Goal: Find specific fact: Find specific fact

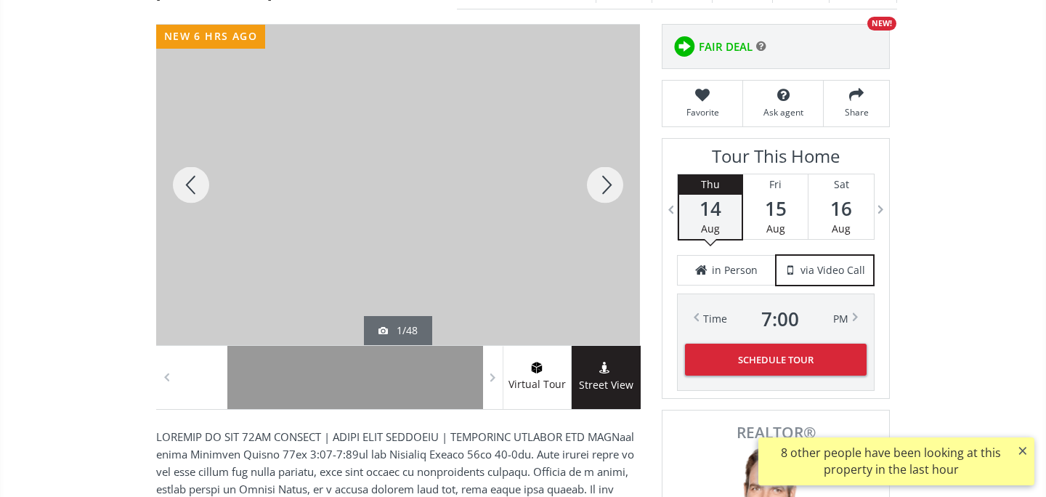
click at [611, 200] on div at bounding box center [605, 185] width 70 height 320
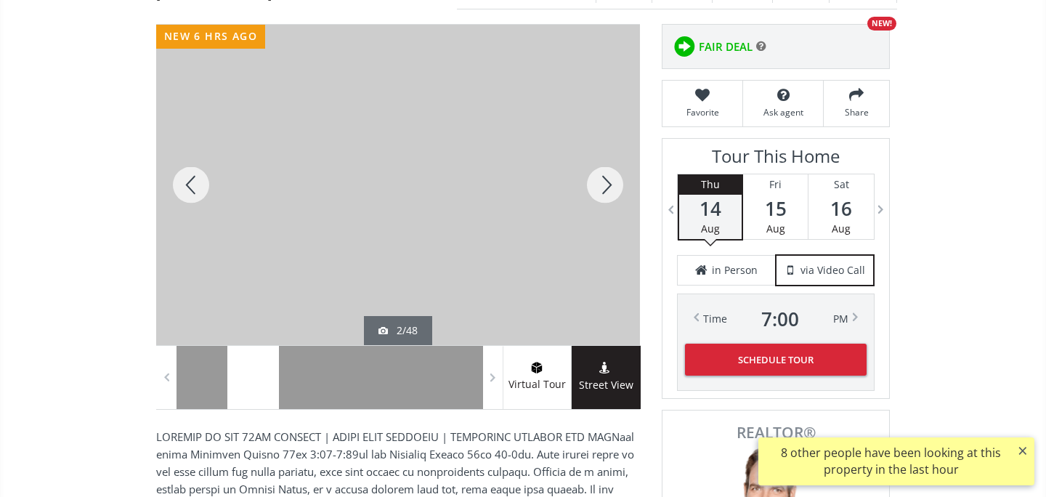
click at [611, 199] on div at bounding box center [605, 185] width 70 height 320
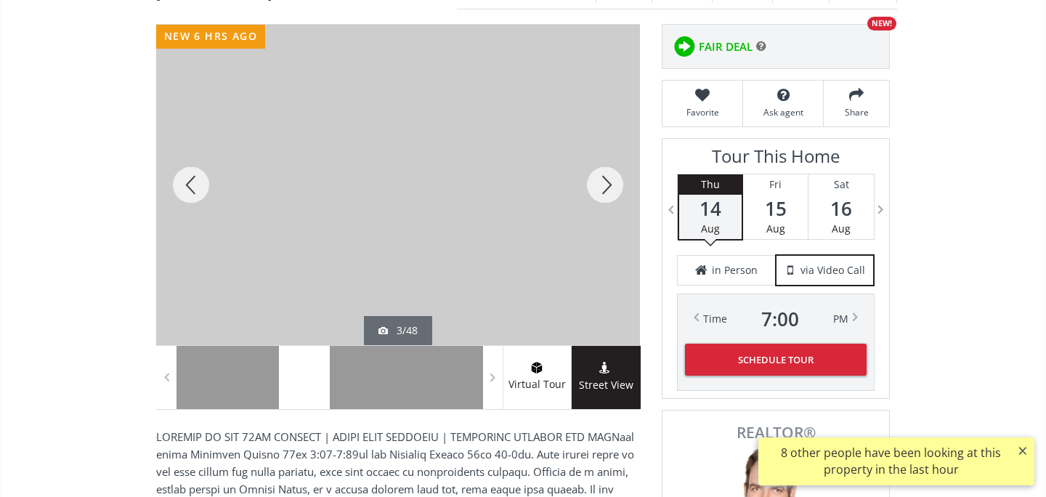
click at [611, 199] on div at bounding box center [605, 185] width 70 height 320
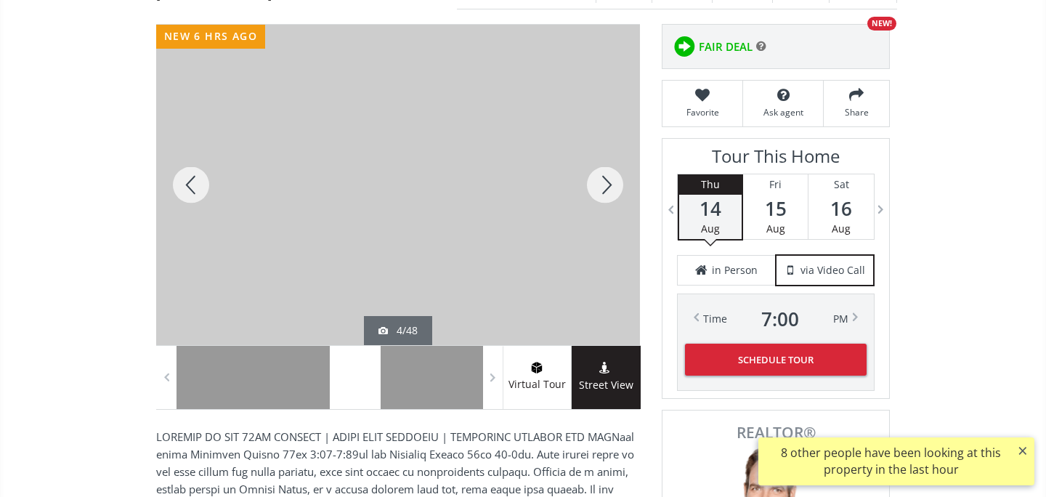
click at [611, 199] on div at bounding box center [605, 185] width 70 height 320
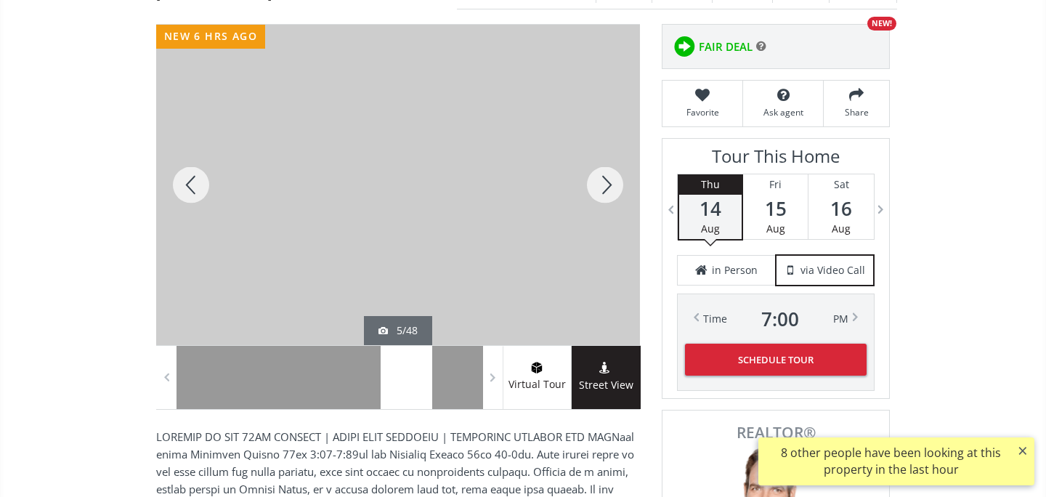
click at [611, 199] on div at bounding box center [605, 185] width 70 height 320
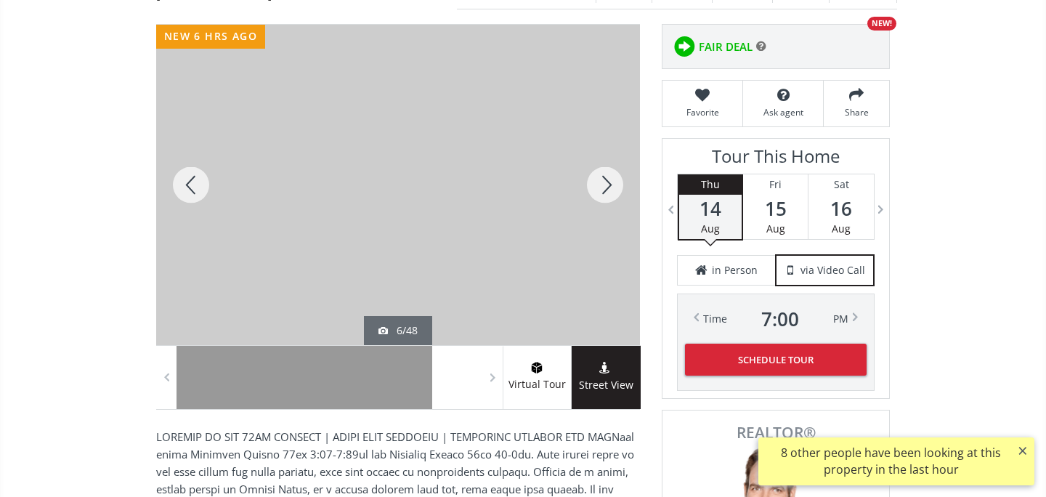
click at [611, 199] on div at bounding box center [605, 185] width 70 height 320
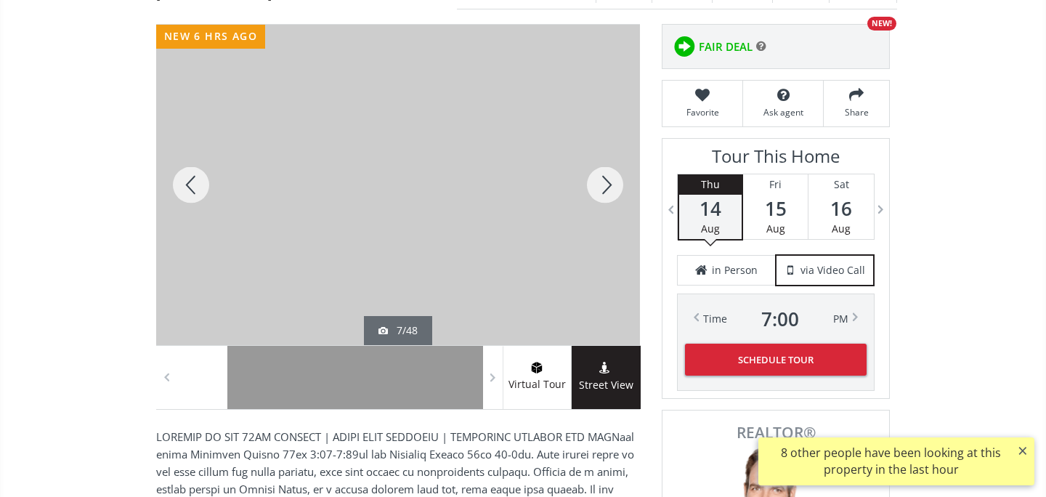
click at [611, 199] on div at bounding box center [605, 185] width 70 height 320
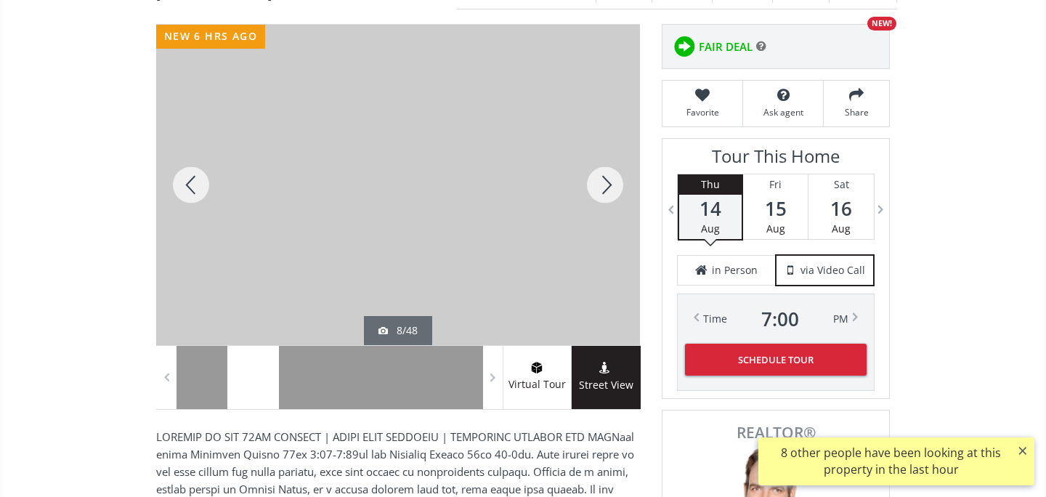
click at [611, 199] on div at bounding box center [605, 185] width 70 height 320
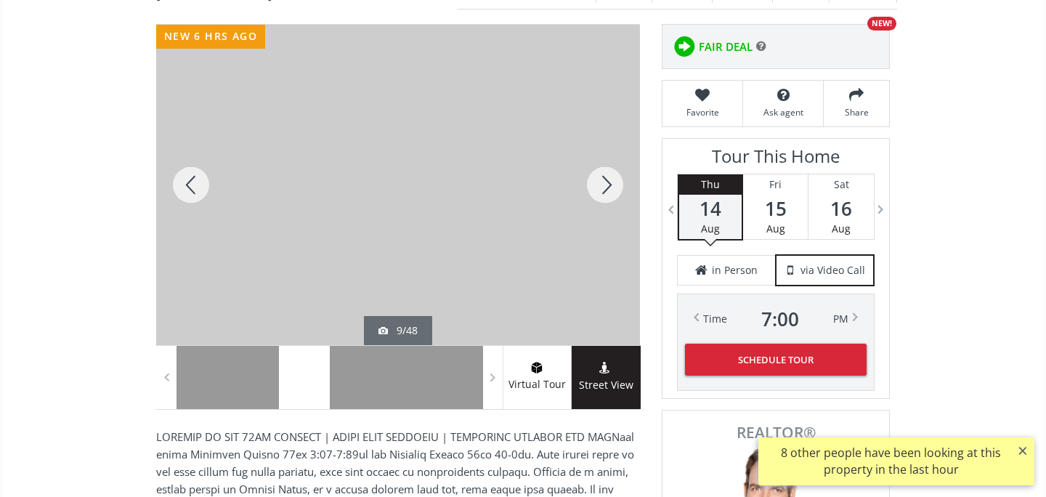
click at [611, 199] on div at bounding box center [605, 185] width 70 height 320
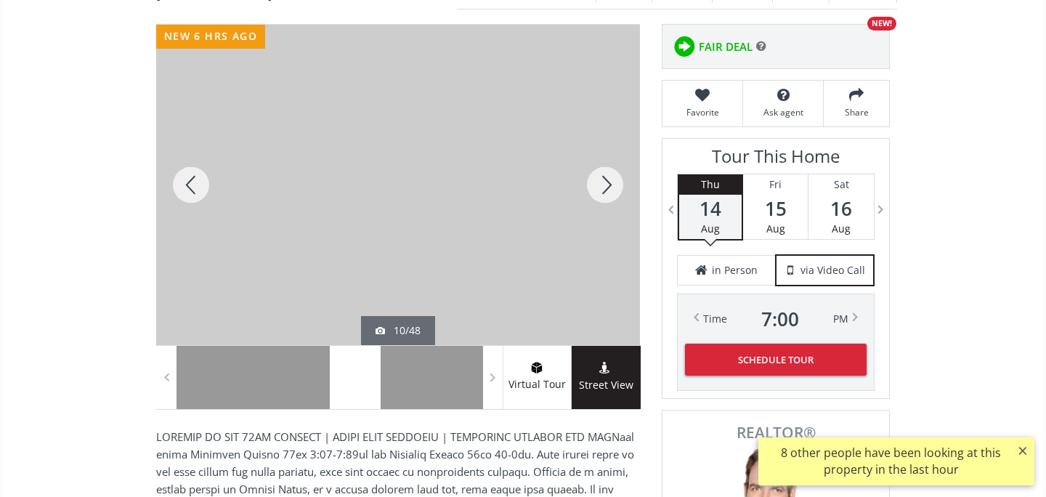
click at [611, 199] on div at bounding box center [605, 185] width 70 height 320
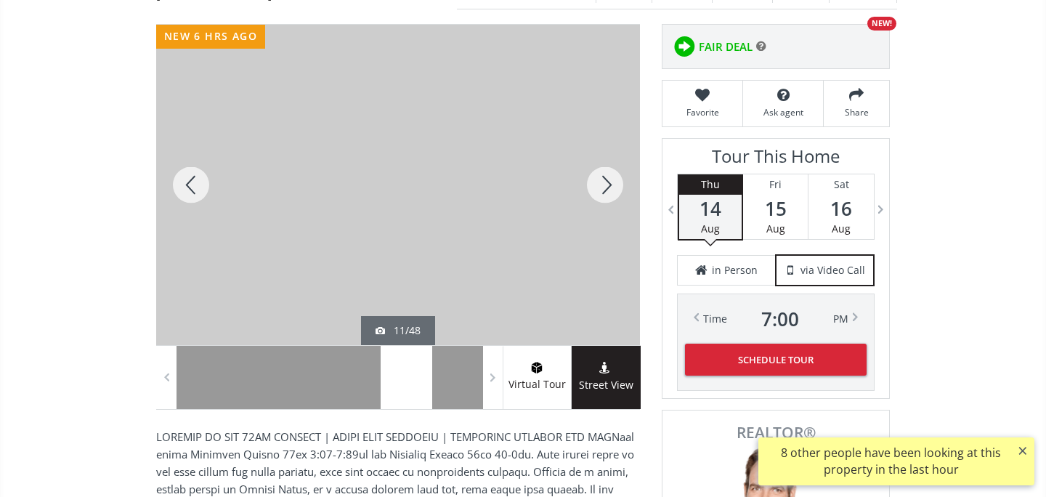
click at [611, 199] on div at bounding box center [605, 185] width 70 height 320
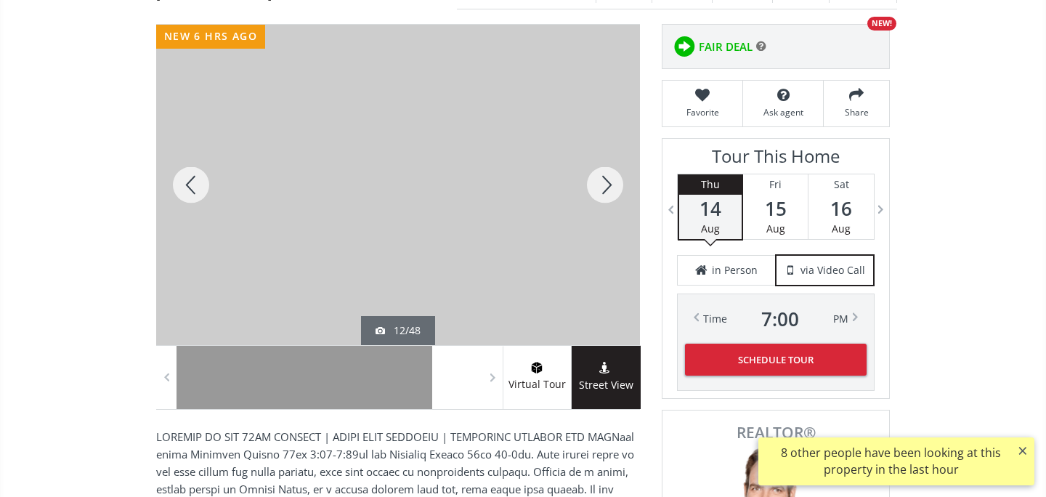
click at [611, 199] on div at bounding box center [605, 185] width 70 height 320
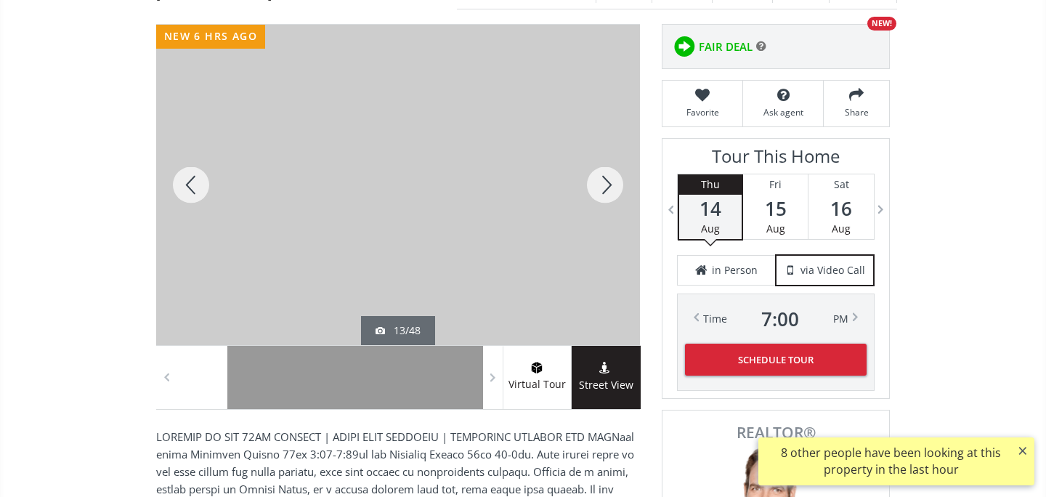
click at [611, 199] on div at bounding box center [605, 185] width 70 height 320
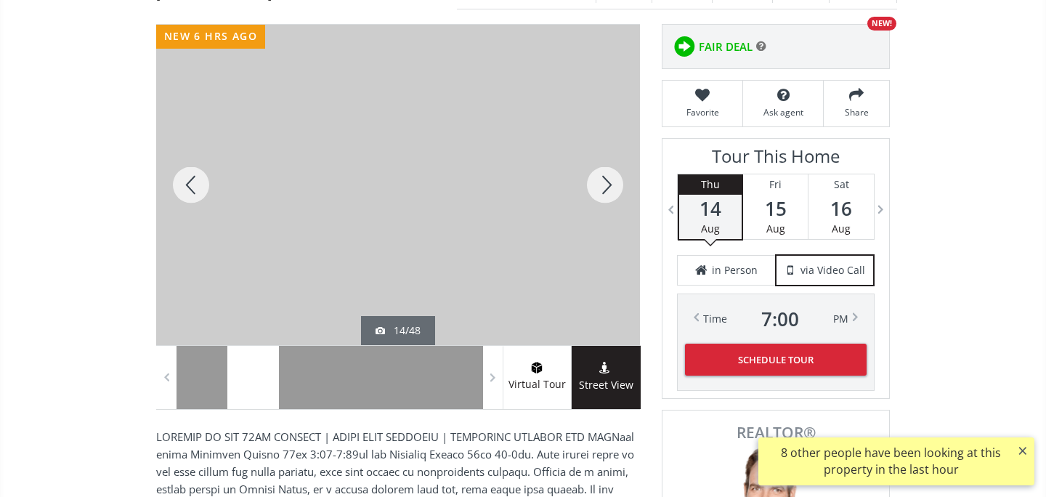
click at [611, 199] on div at bounding box center [605, 185] width 70 height 320
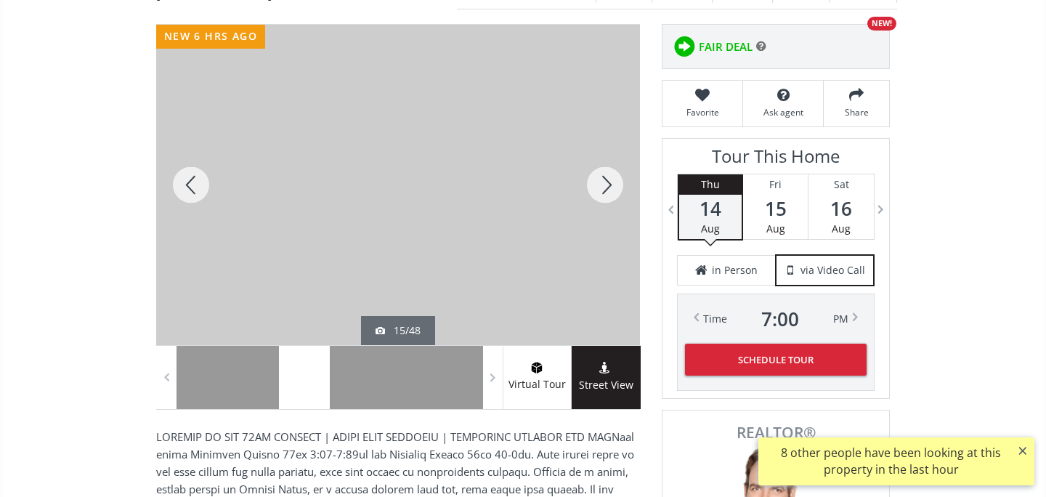
click at [611, 199] on div at bounding box center [605, 185] width 70 height 320
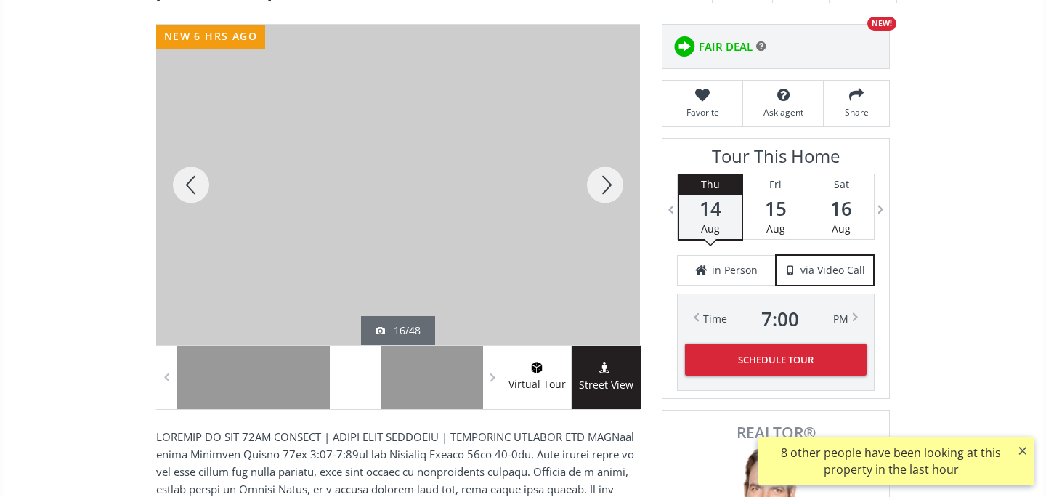
click at [611, 199] on div at bounding box center [605, 185] width 70 height 320
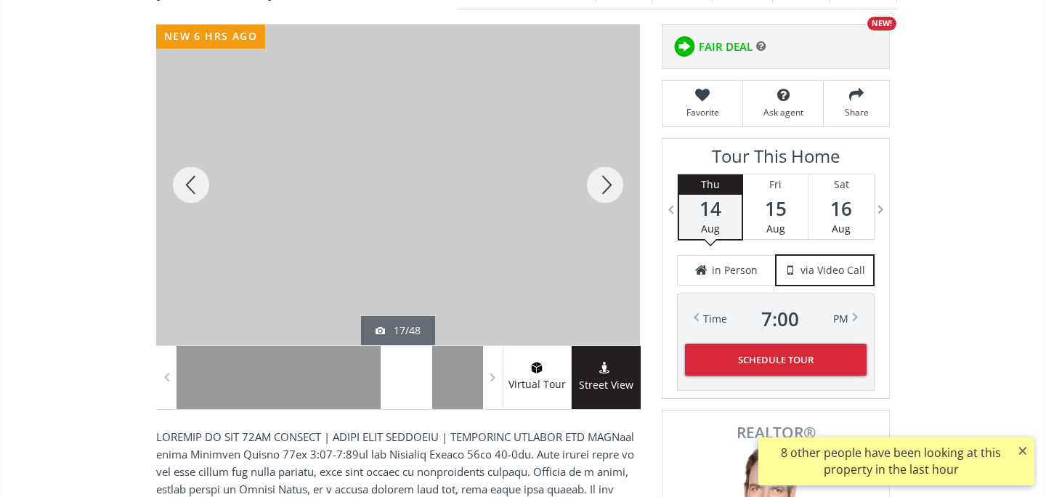
click at [611, 199] on div at bounding box center [605, 185] width 70 height 320
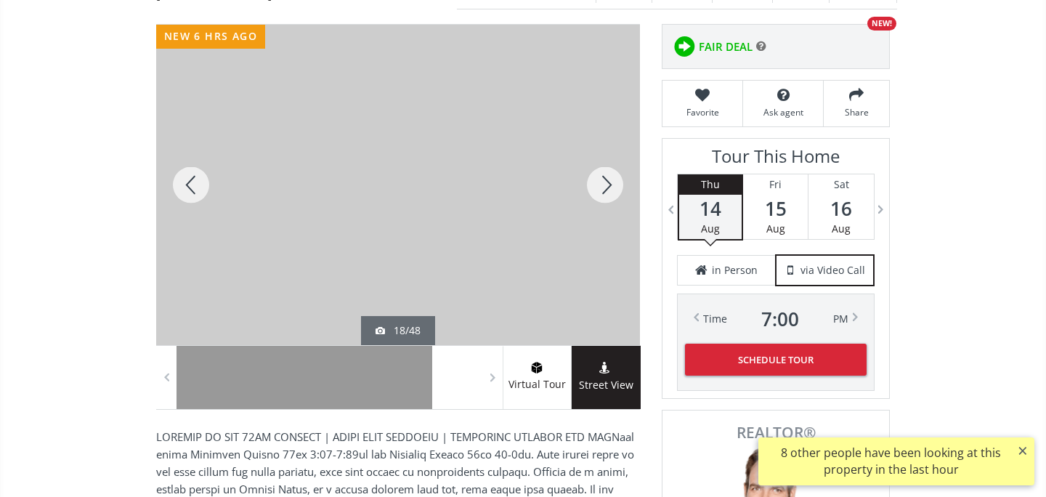
click at [611, 199] on div at bounding box center [605, 185] width 70 height 320
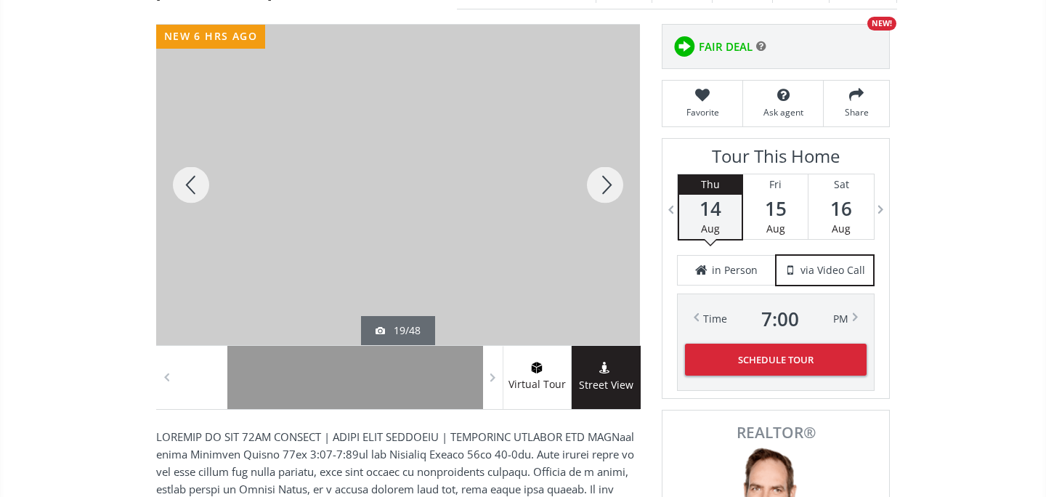
click at [611, 199] on div at bounding box center [605, 185] width 70 height 320
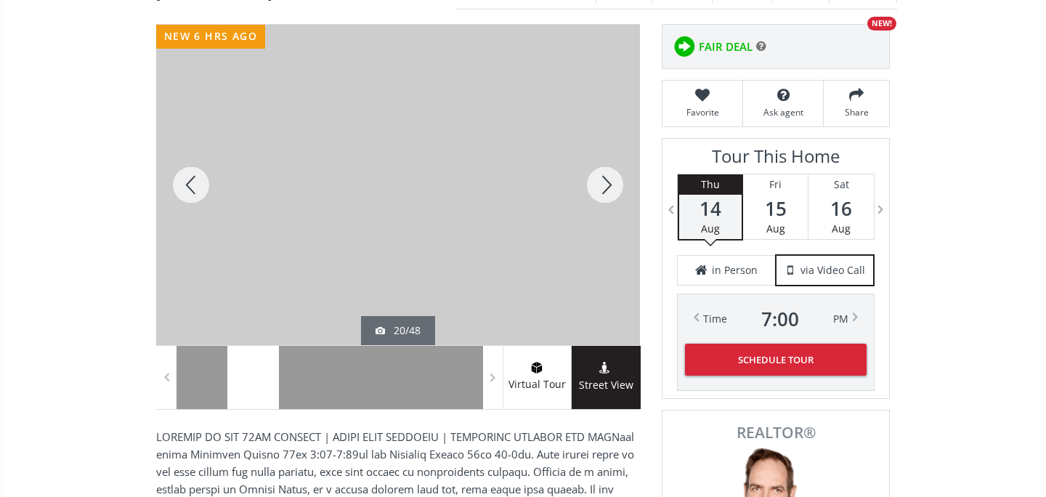
click at [611, 199] on div at bounding box center [605, 185] width 70 height 320
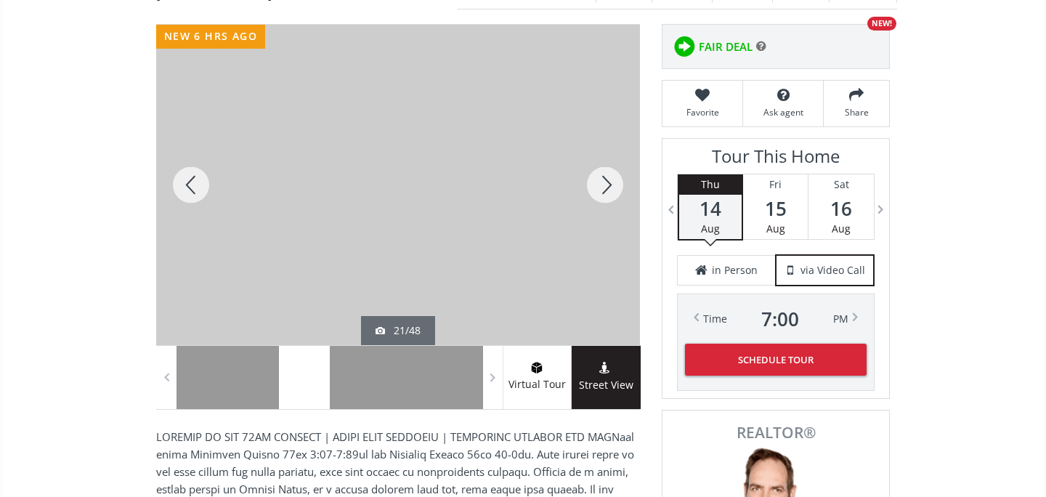
click at [611, 199] on div at bounding box center [605, 185] width 70 height 320
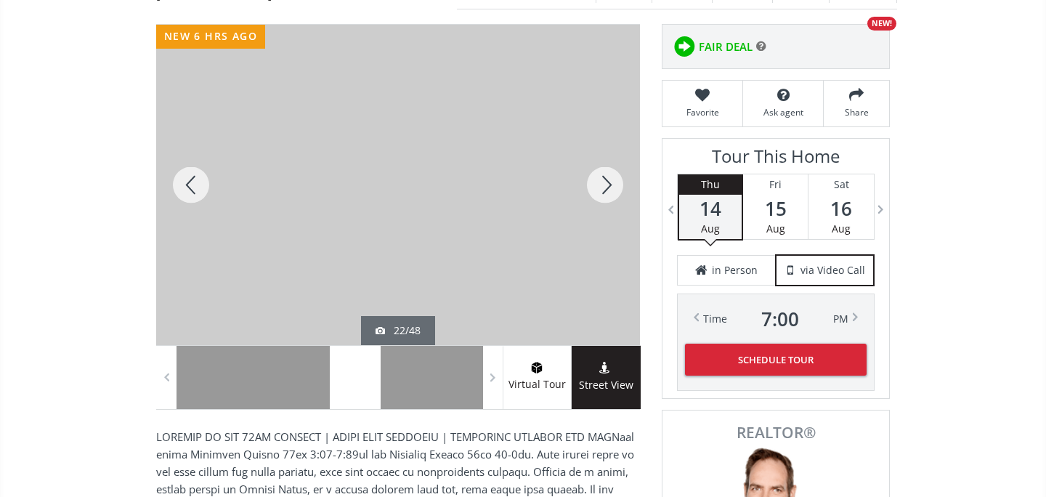
click at [611, 199] on div at bounding box center [605, 185] width 70 height 320
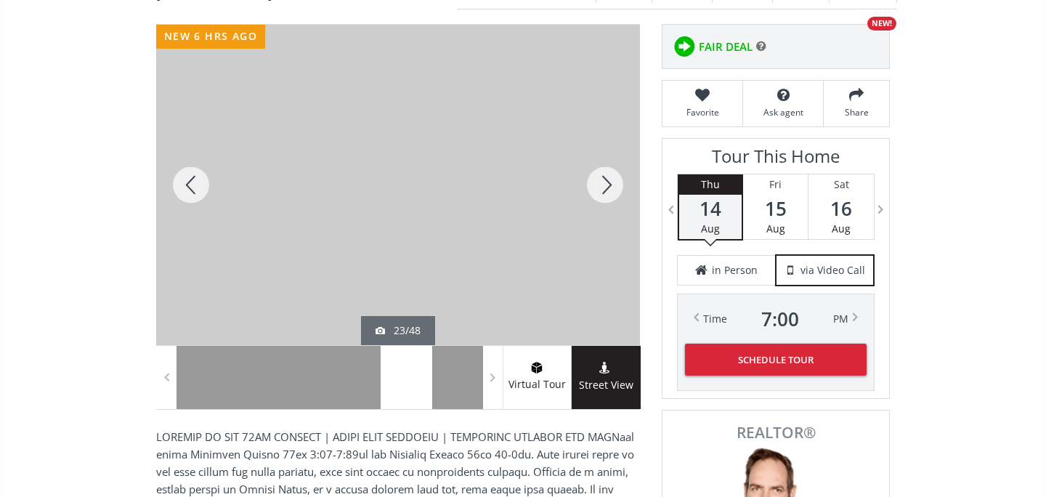
click at [611, 199] on div at bounding box center [605, 185] width 70 height 320
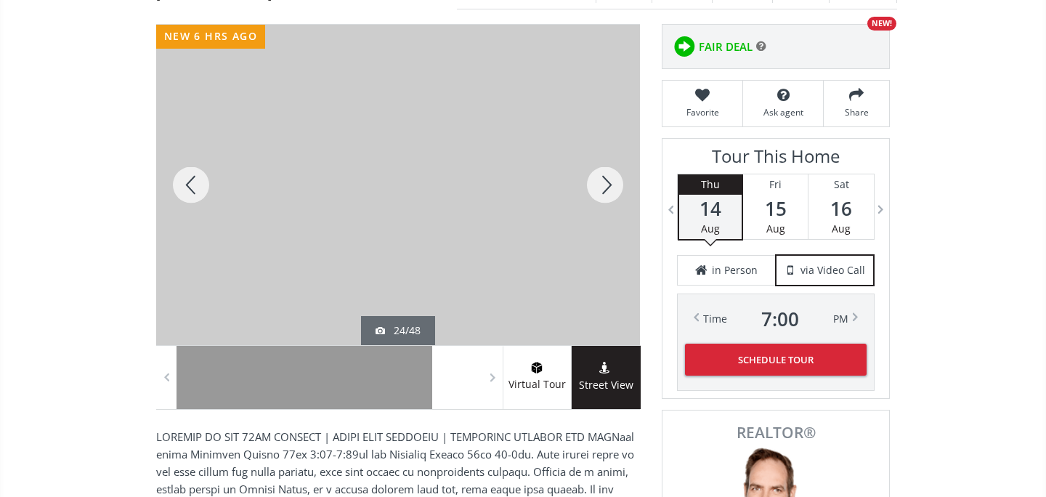
click at [611, 199] on div at bounding box center [605, 185] width 70 height 320
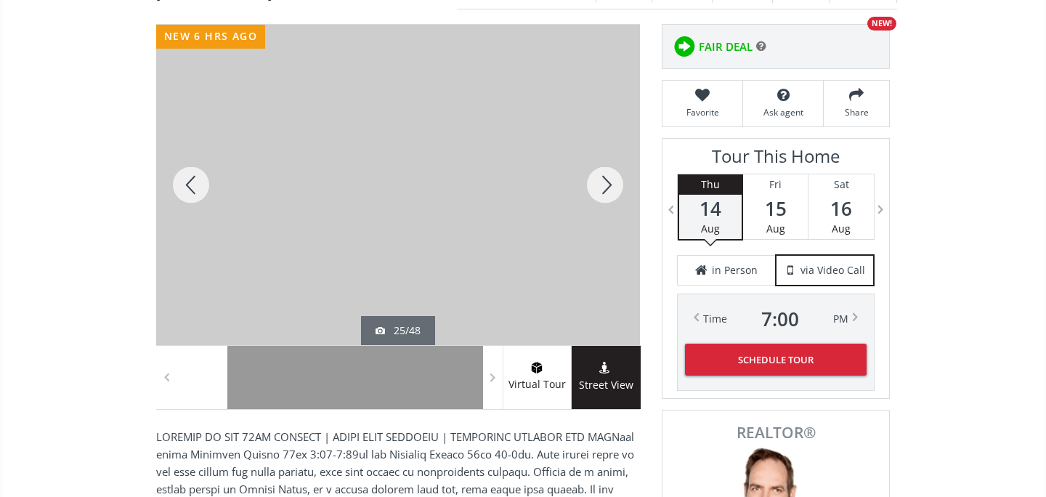
click at [611, 199] on div at bounding box center [605, 185] width 70 height 320
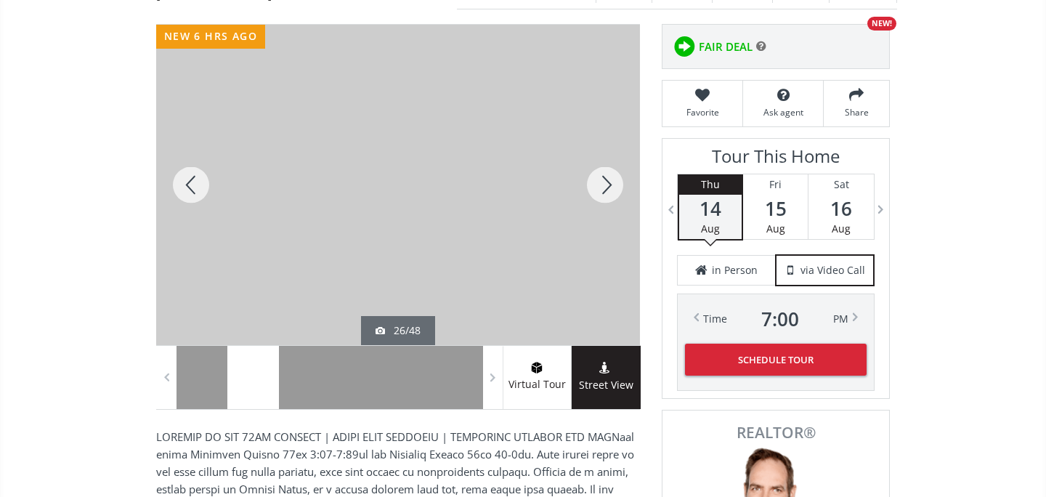
click at [611, 199] on div at bounding box center [605, 185] width 70 height 320
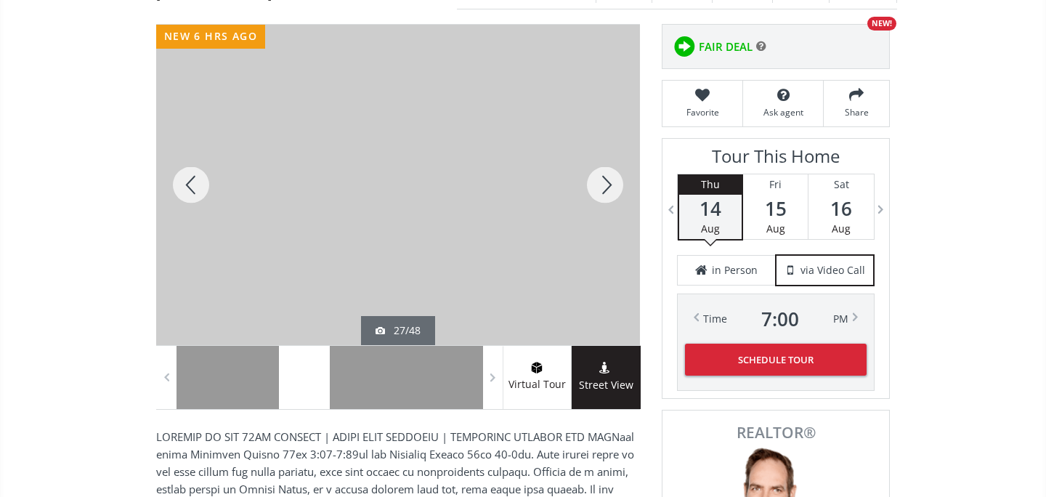
click at [611, 199] on div at bounding box center [605, 185] width 70 height 320
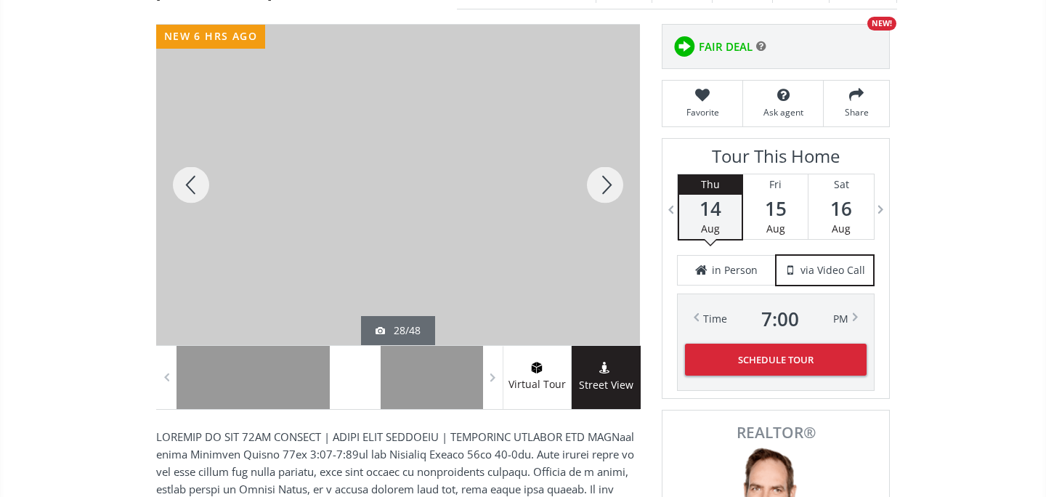
click at [611, 199] on div at bounding box center [605, 185] width 70 height 320
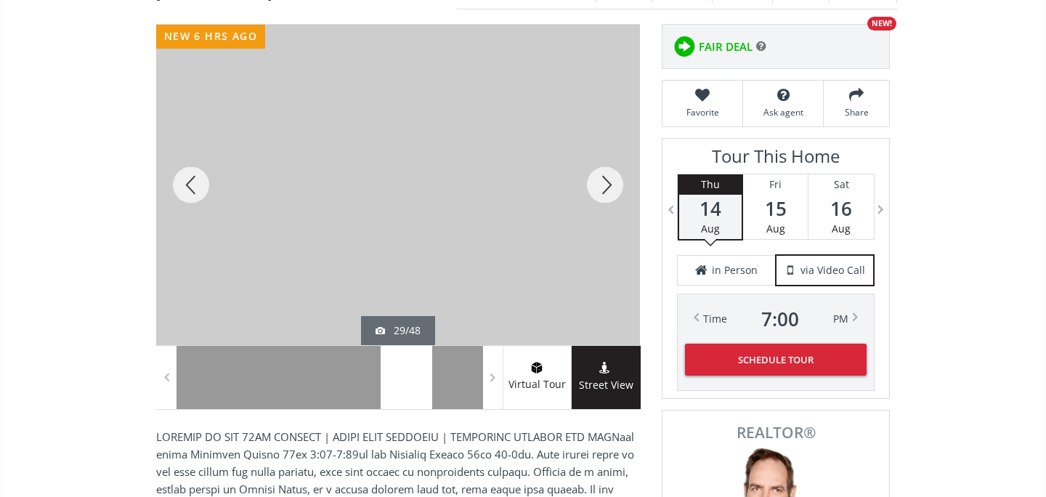
click at [611, 199] on div at bounding box center [605, 185] width 70 height 320
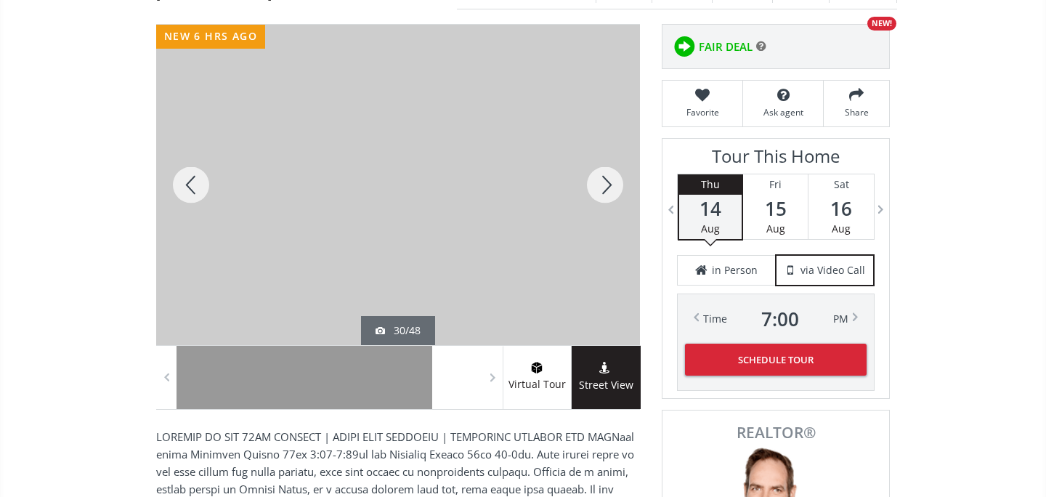
click at [611, 199] on div at bounding box center [605, 185] width 70 height 320
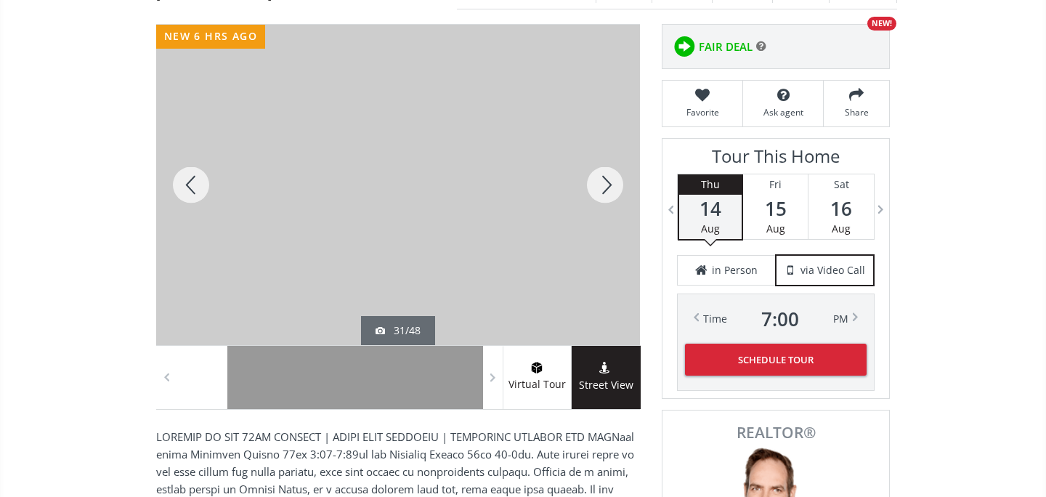
click at [611, 199] on div at bounding box center [605, 185] width 70 height 320
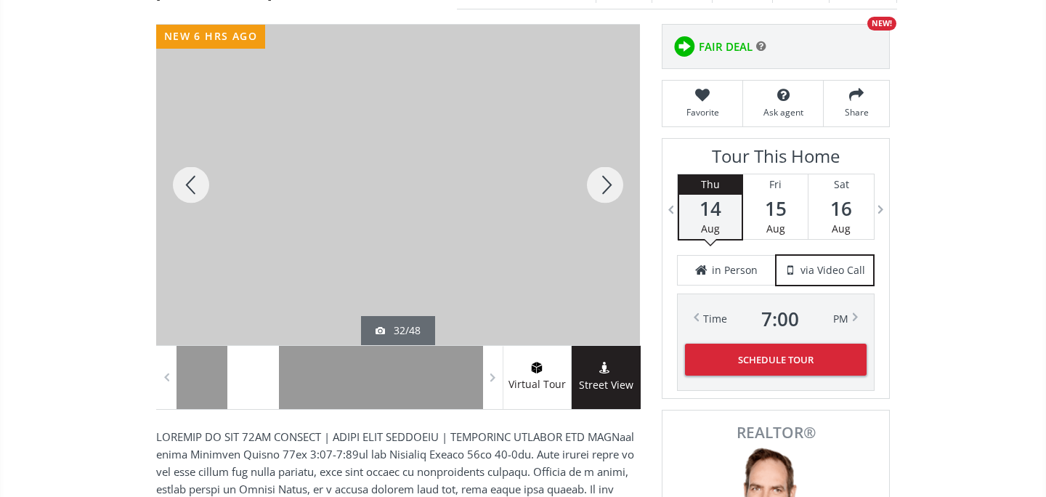
click at [611, 199] on div at bounding box center [605, 185] width 70 height 320
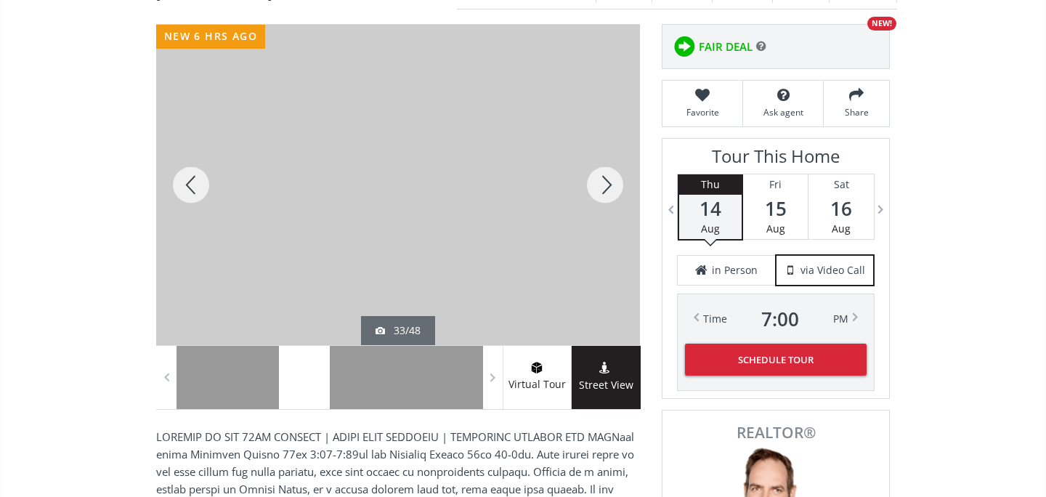
click at [611, 199] on div at bounding box center [605, 185] width 70 height 320
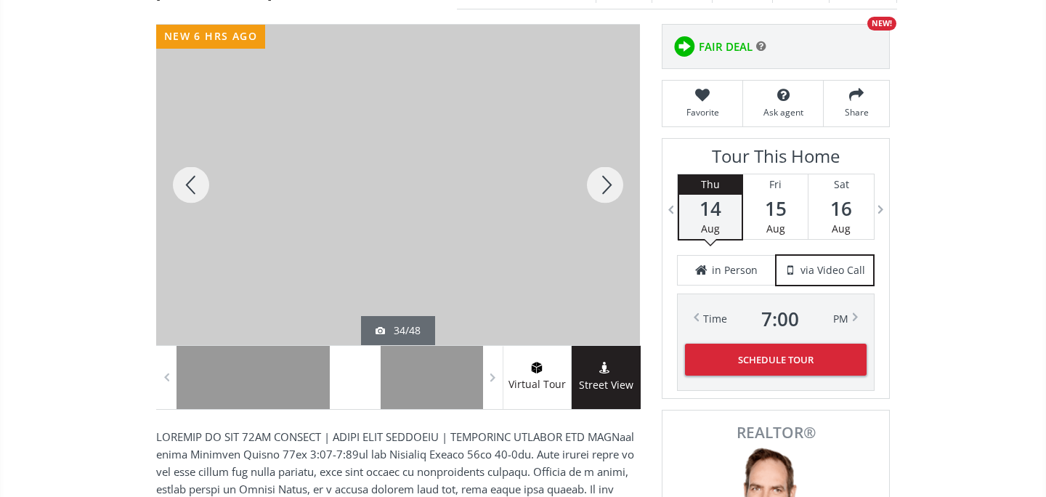
click at [611, 199] on div at bounding box center [605, 185] width 70 height 320
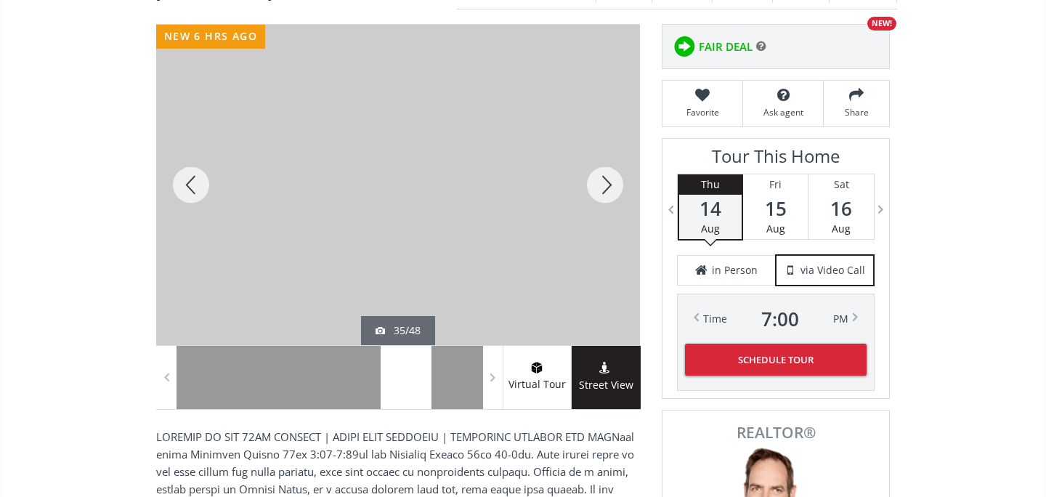
click at [611, 199] on div at bounding box center [605, 185] width 70 height 320
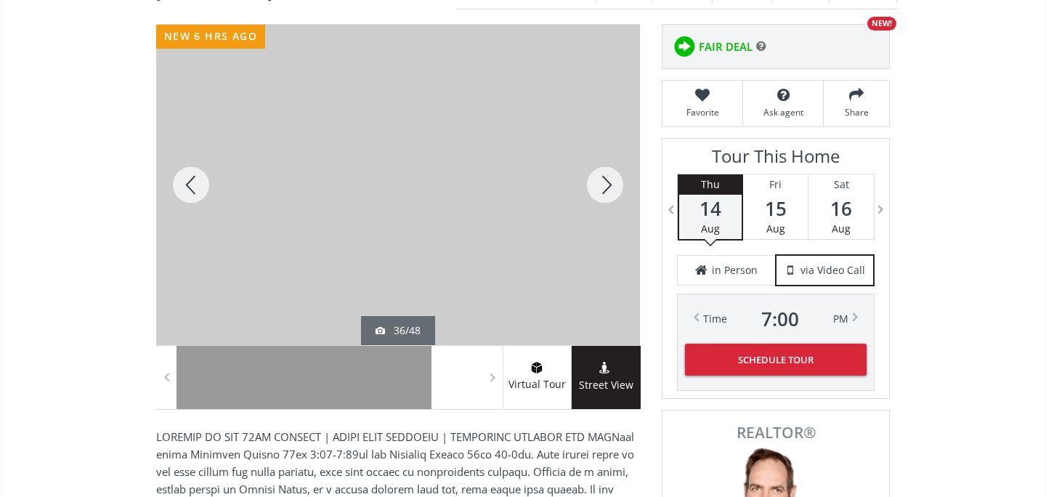
click at [611, 199] on div at bounding box center [605, 185] width 70 height 320
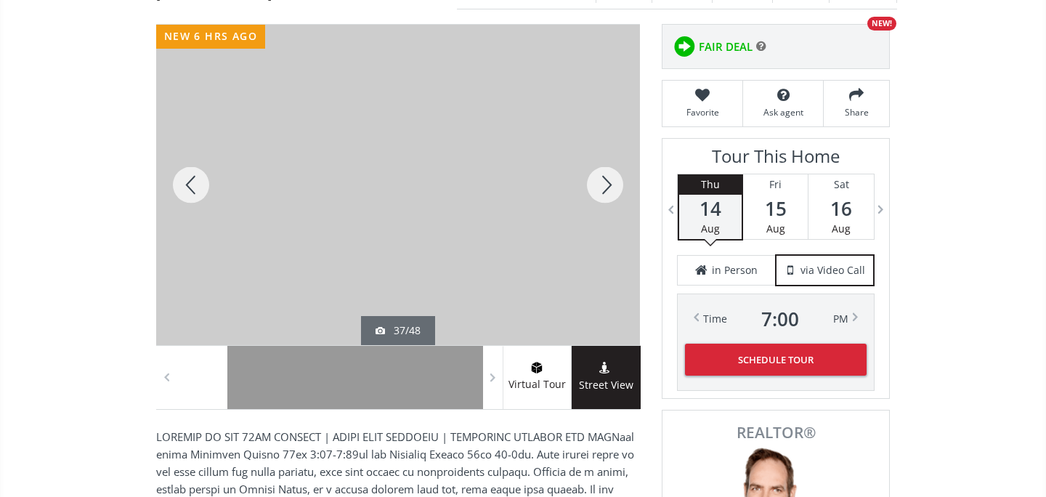
click at [611, 199] on div at bounding box center [605, 185] width 70 height 320
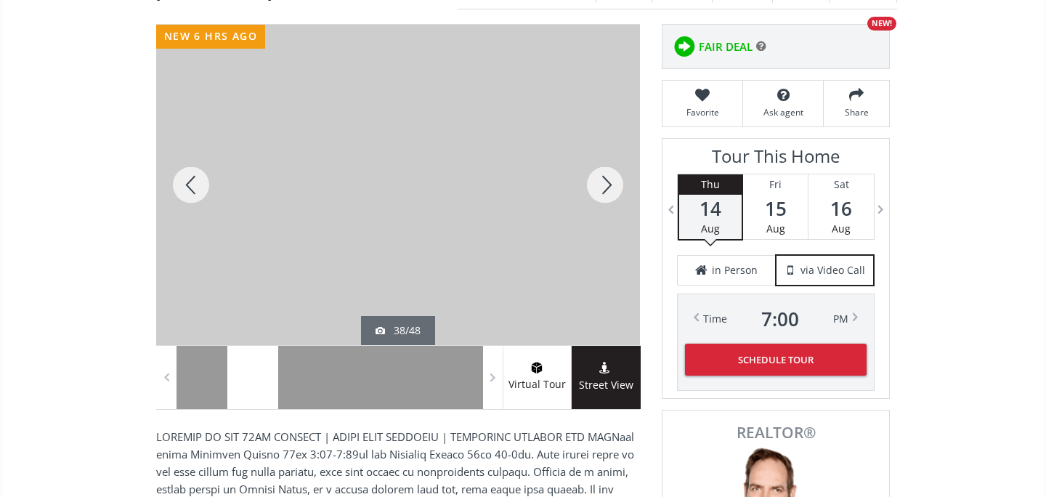
click at [611, 199] on div at bounding box center [605, 185] width 70 height 320
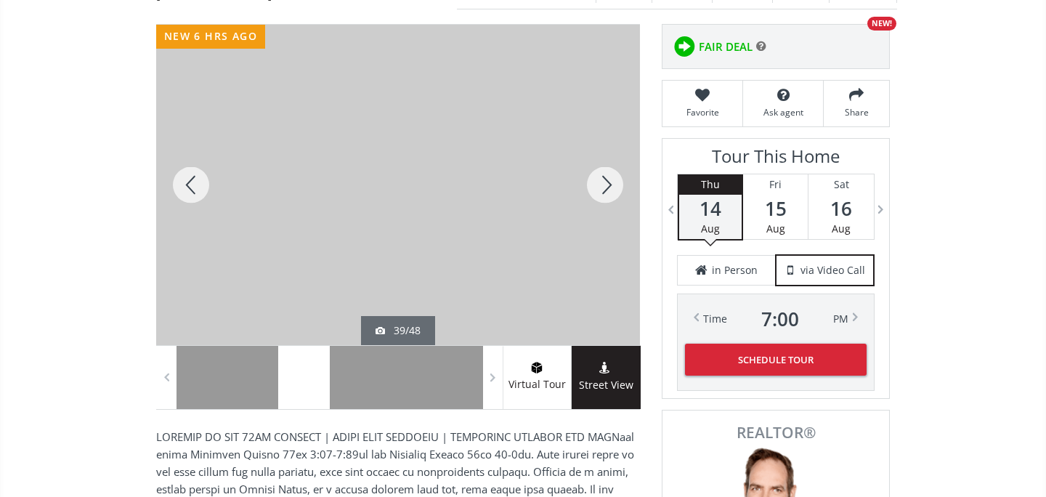
click at [611, 199] on div at bounding box center [605, 185] width 70 height 320
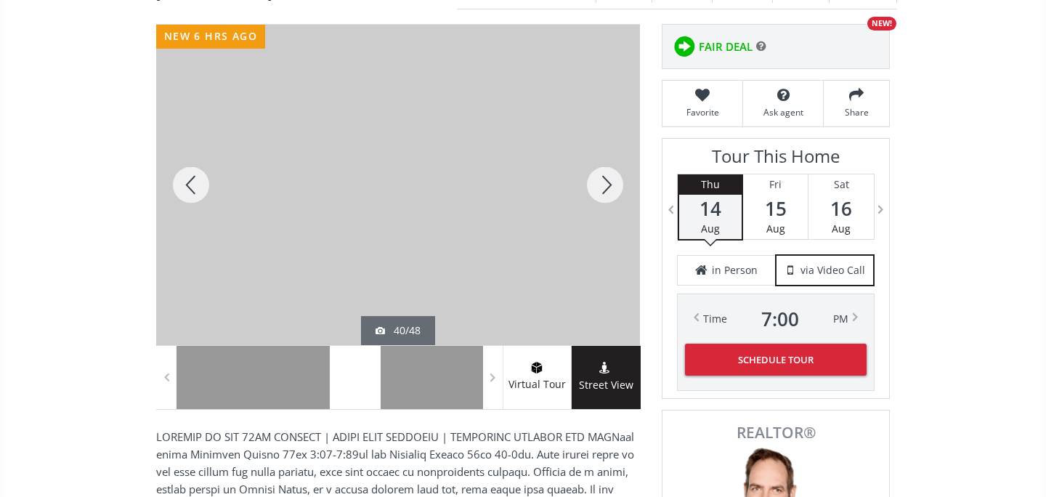
click at [611, 199] on div at bounding box center [605, 185] width 70 height 320
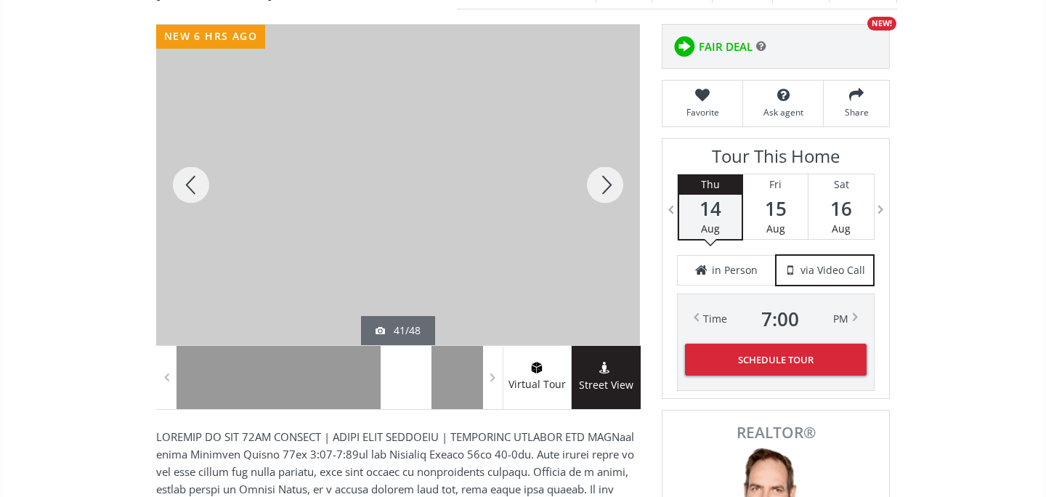
click at [611, 199] on div at bounding box center [605, 185] width 70 height 320
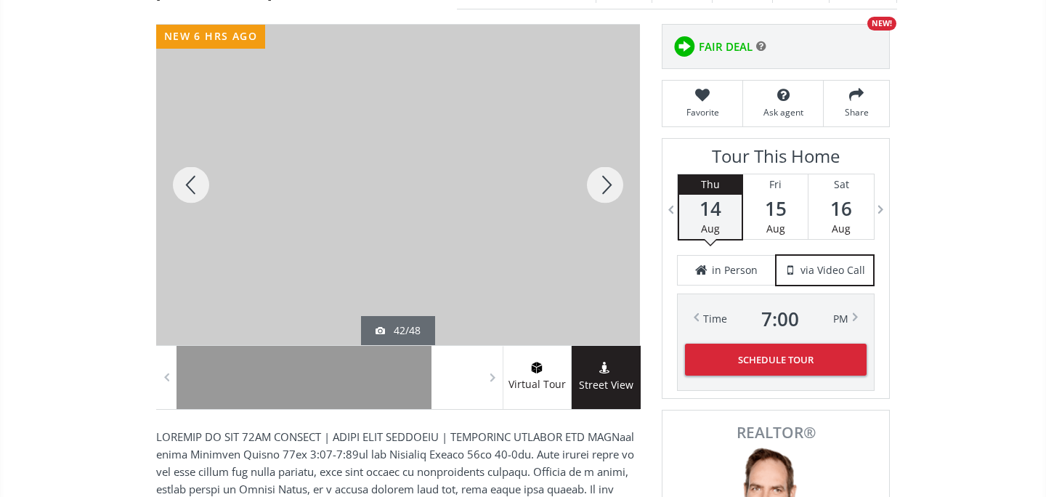
click at [611, 199] on div at bounding box center [605, 185] width 70 height 320
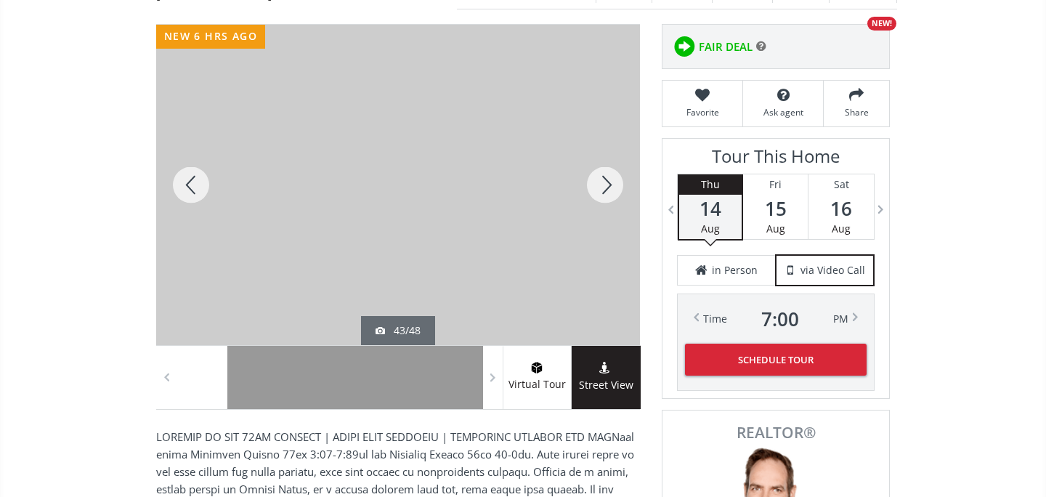
click at [611, 199] on div at bounding box center [605, 185] width 70 height 320
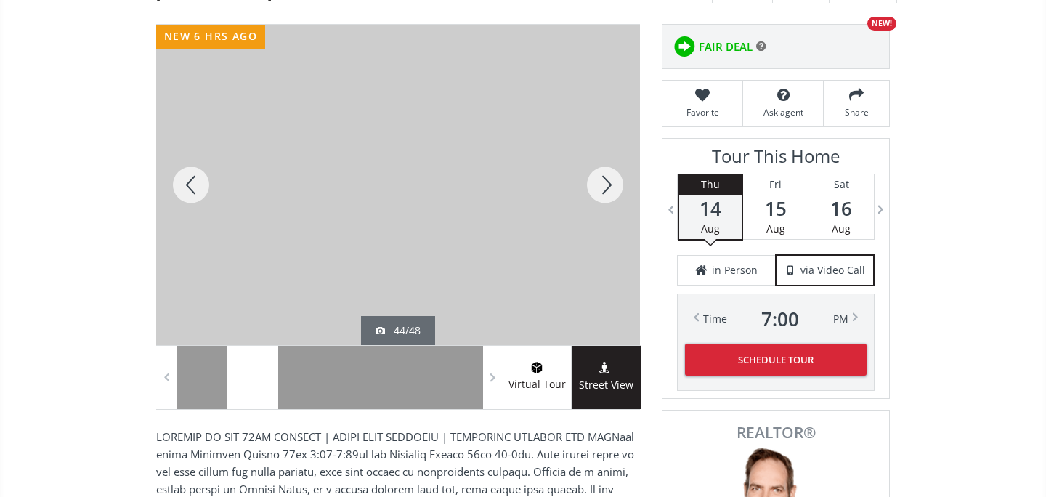
click at [611, 199] on div at bounding box center [605, 185] width 70 height 320
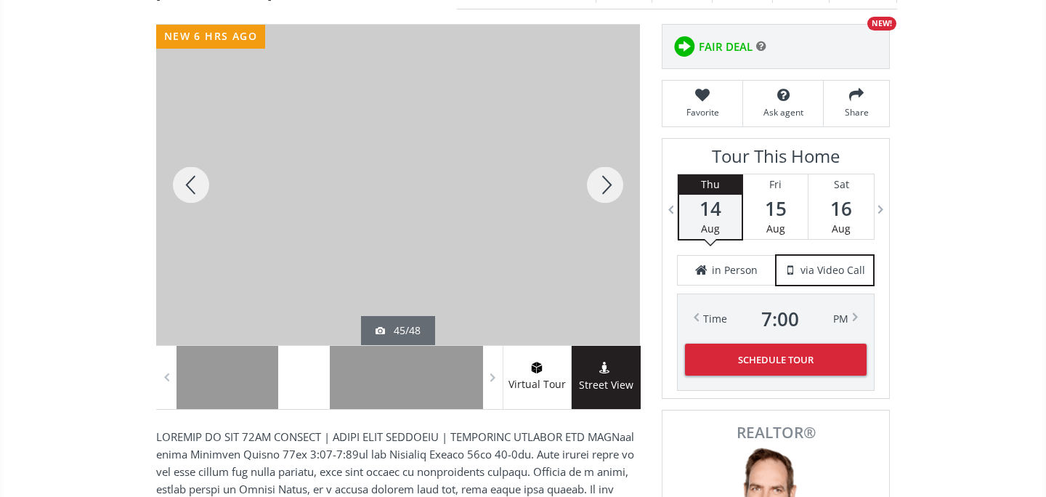
click at [611, 199] on div at bounding box center [605, 185] width 70 height 320
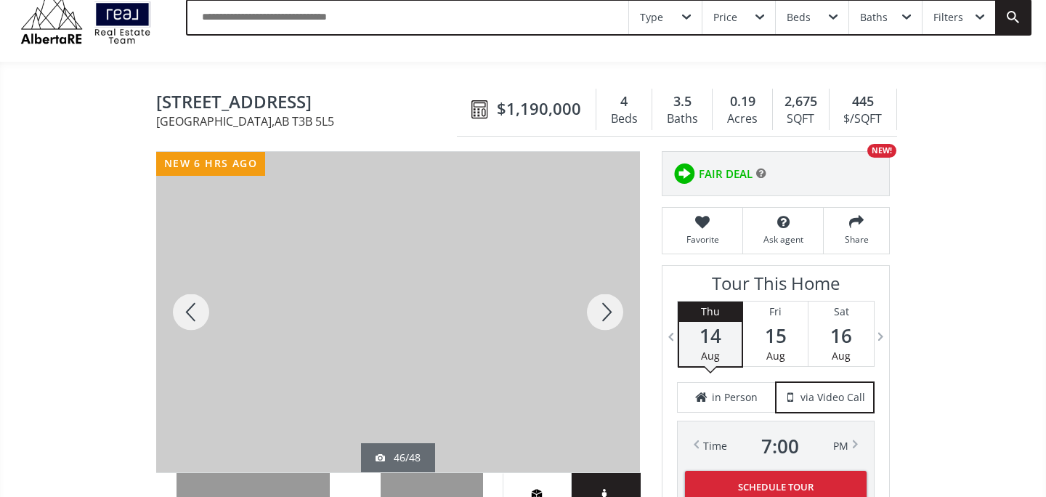
scroll to position [53, 0]
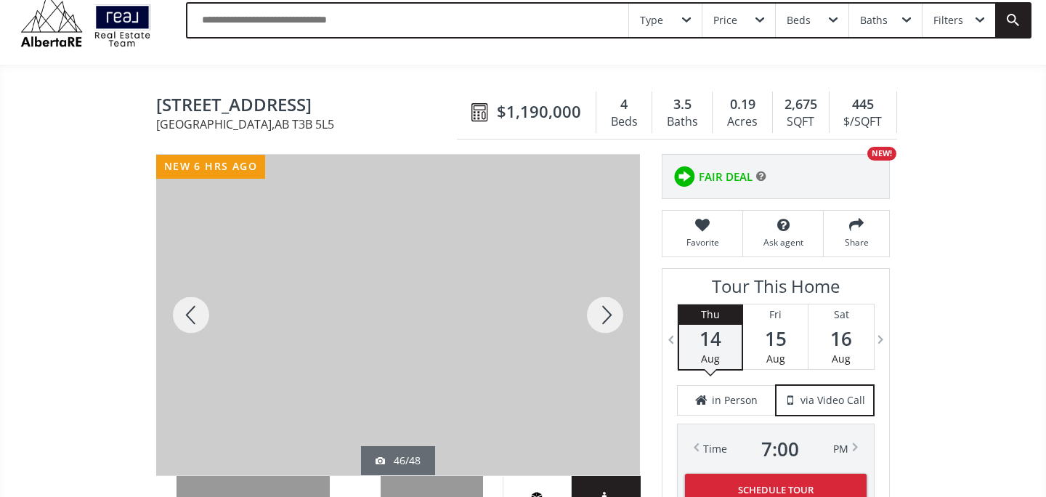
drag, startPoint x: 155, startPoint y: 110, endPoint x: 375, endPoint y: 111, distance: 220.8
copy span "[STREET_ADDRESS]"
